Goal: Information Seeking & Learning: Learn about a topic

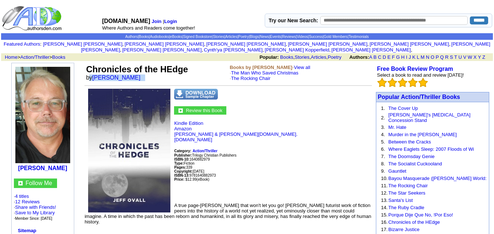
drag, startPoint x: 125, startPoint y: 71, endPoint x: 90, endPoint y: 71, distance: 34.8
click at [90, 71] on td "Chronicles of the HEdge by [PERSON_NAME]" at bounding box center [157, 73] width 144 height 20
copy font "y [PERSON_NAME]"
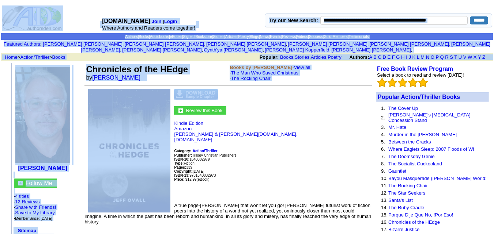
drag, startPoint x: 289, startPoint y: 90, endPoint x: 322, endPoint y: -32, distance: 126.2
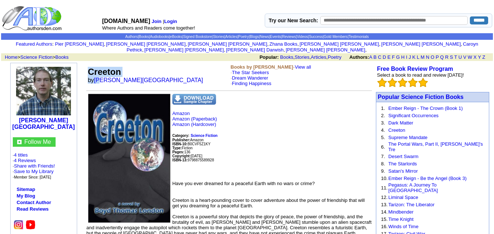
drag, startPoint x: 136, startPoint y: 70, endPoint x: 100, endPoint y: 79, distance: 37.2
click at [100, 79] on td "Creeton by Boyd London" at bounding box center [157, 75] width 143 height 25
click at [157, 65] on td "Creeton by Boyd London" at bounding box center [157, 75] width 143 height 25
drag, startPoint x: 136, startPoint y: 75, endPoint x: 94, endPoint y: 73, distance: 42.1
click at [94, 73] on td "Creeton by Boyd London" at bounding box center [157, 75] width 143 height 25
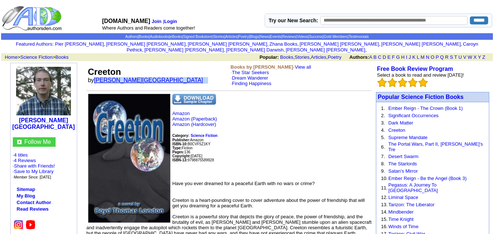
copy font "Boyd London"
